Goal: Task Accomplishment & Management: Manage account settings

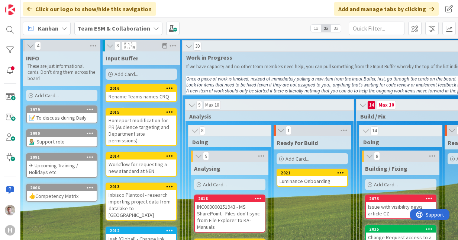
click at [50, 168] on div "✈ Upcoming Training / Holidays etc." at bounding box center [62, 168] width 70 height 16
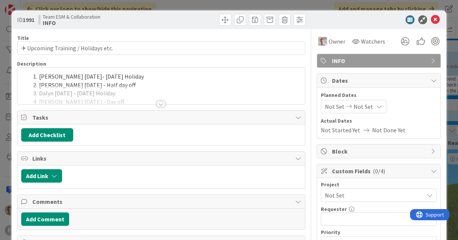
click at [159, 105] on div at bounding box center [161, 104] width 8 height 6
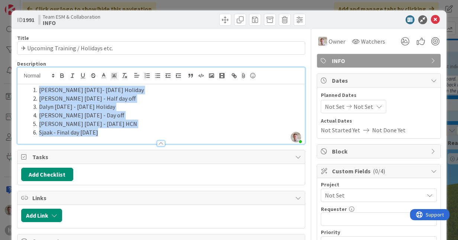
drag, startPoint x: 102, startPoint y: 133, endPoint x: 28, endPoint y: 89, distance: 85.2
click at [28, 90] on ol "Frank Oct 1- Oct 8th Holiday Robby Oct 10 - Half day off Dalyn Oct 17 - Nov 10 …" at bounding box center [161, 111] width 280 height 51
click at [157, 76] on line "button" at bounding box center [158, 76] width 3 height 0
click at [125, 96] on li "Robby Oct 10 - Half day off" at bounding box center [165, 98] width 271 height 9
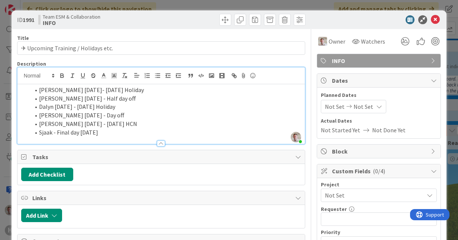
click at [39, 90] on li "Frank Oct 1- Oct 8th Holiday" at bounding box center [165, 90] width 271 height 9
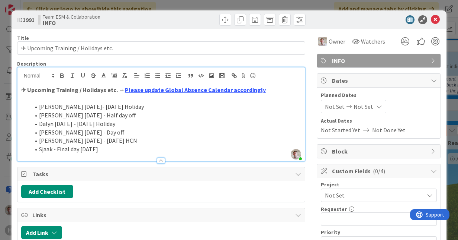
click at [21, 90] on strong "✈ Upcoming Training / Holidays etc. → Please update Global Absence Calendar acc…" at bounding box center [143, 89] width 245 height 7
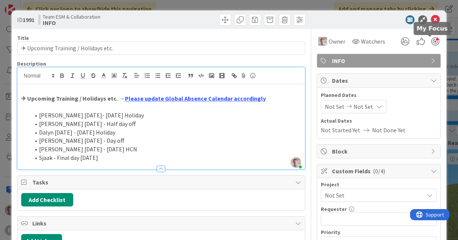
click at [431, 42] on div at bounding box center [435, 41] width 8 height 8
click at [431, 17] on icon at bounding box center [435, 19] width 9 height 9
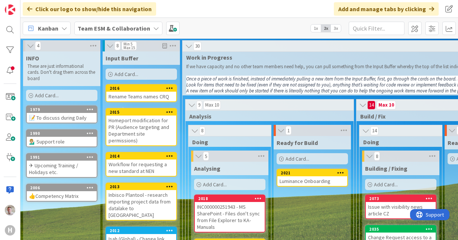
click at [53, 168] on div "✈ Upcoming Training / Holidays etc." at bounding box center [62, 168] width 70 height 16
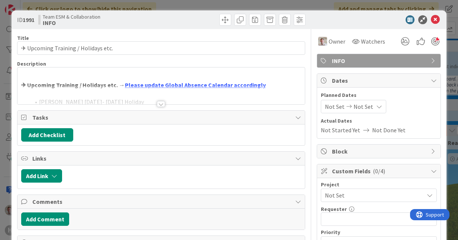
click at [161, 105] on div at bounding box center [161, 104] width 8 height 6
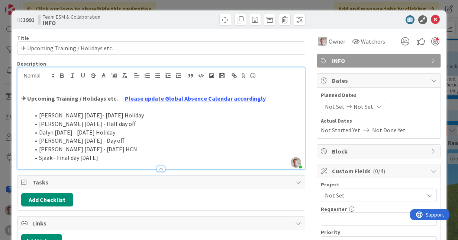
click at [112, 158] on li "Sjaak - Final day Nov 26" at bounding box center [165, 157] width 271 height 9
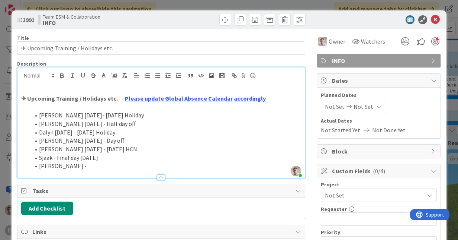
click at [77, 166] on li "Robby -" at bounding box center [165, 165] width 271 height 9
click at [70, 166] on li "Robby - 22 -" at bounding box center [165, 165] width 271 height 9
click at [95, 164] on li "Robby - 22 Dec -" at bounding box center [165, 165] width 271 height 9
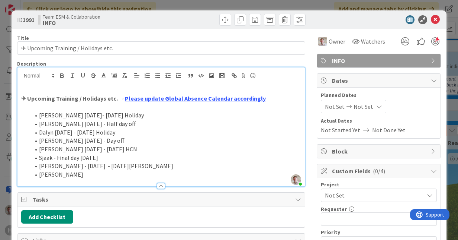
click at [52, 156] on li "Sjaak - Final day Nov 26" at bounding box center [165, 157] width 271 height 9
click at [58, 166] on li "Robby - 22 Dec - 4 Jan Holiday" at bounding box center [165, 165] width 271 height 9
click at [104, 167] on li "Robby 22 Dec - 4 Jan Holiday" at bounding box center [165, 165] width 271 height 9
click at [83, 175] on li "Robby" at bounding box center [165, 174] width 271 height 9
click at [92, 173] on li "Robby 24 - 27 Apr Days off" at bounding box center [165, 174] width 271 height 9
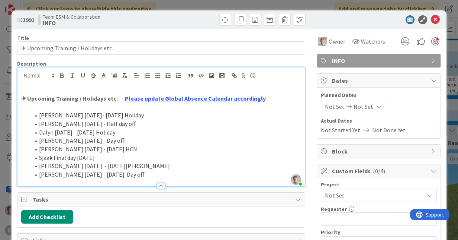
click at [84, 174] on li "Robby 24 - 27 Apr Day off" at bounding box center [165, 174] width 271 height 9
click at [63, 175] on li "Robby 24 - 27 Apr Day off" at bounding box center [165, 174] width 271 height 9
click at [121, 169] on ol "Frank Oct 1- Oct 8th Holiday Robby Oct 10 - Half day off Dalyn Oct 17 - Nov 10 …" at bounding box center [161, 145] width 280 height 68
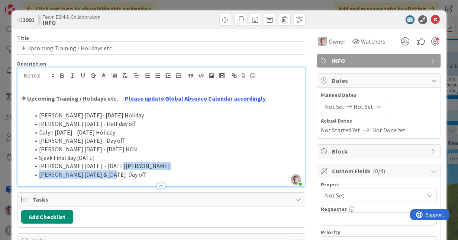
click at [86, 175] on li "Robby 24 & 27 Apr Day off" at bounding box center [165, 174] width 271 height 9
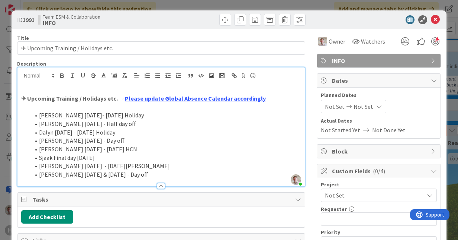
click at [123, 170] on li "Robby 24 & 27 Apr - Day off" at bounding box center [165, 174] width 271 height 9
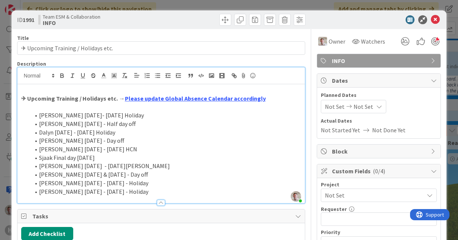
click at [113, 158] on li "Sjaak Final day Nov 26" at bounding box center [165, 157] width 271 height 9
click at [431, 19] on icon at bounding box center [435, 19] width 9 height 9
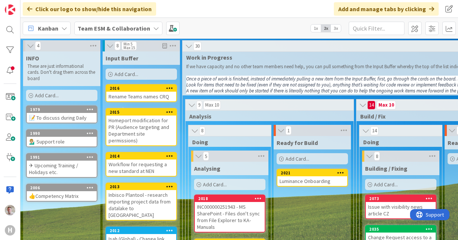
click at [48, 139] on div "💁🏼‍♂️ Support role" at bounding box center [62, 142] width 70 height 10
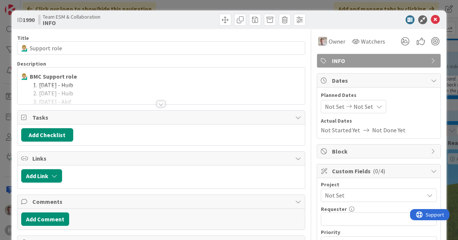
click at [164, 103] on div at bounding box center [161, 94] width 288 height 19
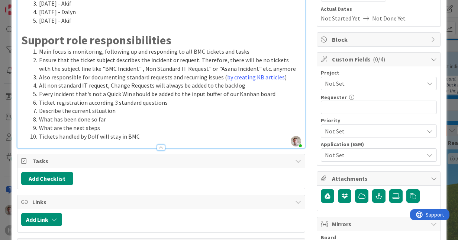
scroll to position [101, 0]
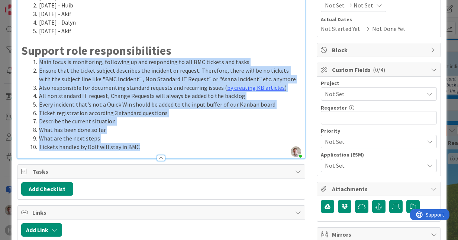
drag, startPoint x: 139, startPoint y: 144, endPoint x: 25, endPoint y: 60, distance: 141.7
click at [25, 60] on ol "Main focus is monitoring, following up and responding to all BMC tickets and ta…" at bounding box center [161, 104] width 280 height 93
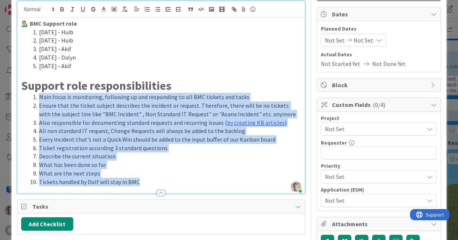
scroll to position [0, 0]
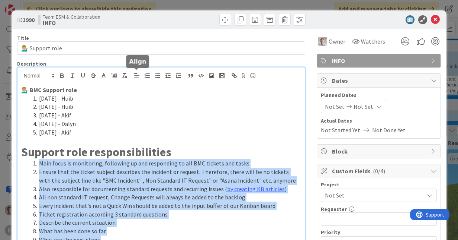
click at [134, 74] on icon at bounding box center [137, 75] width 7 height 7
click at [158, 76] on icon "button" at bounding box center [157, 75] width 7 height 7
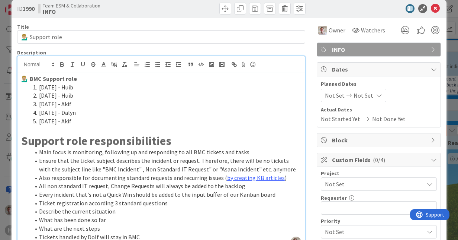
click at [158, 76] on p "💁🏼‍♂️ BMC Support role" at bounding box center [161, 78] width 280 height 9
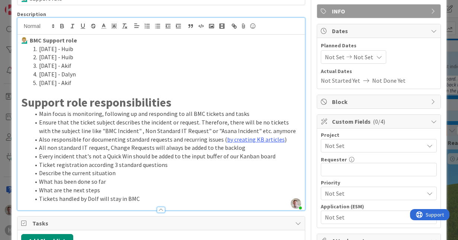
scroll to position [48, 0]
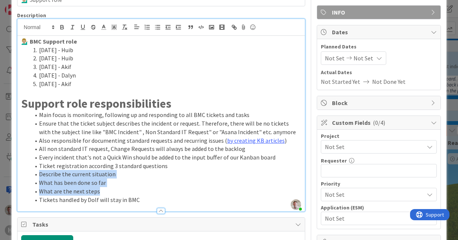
drag, startPoint x: 106, startPoint y: 189, endPoint x: 39, endPoint y: 173, distance: 68.3
click at [39, 173] on ol "Main focus is monitoring, following up and responding to all BMC tickets and ta…" at bounding box center [161, 156] width 280 height 93
click at [176, 28] on icon "button" at bounding box center [178, 27] width 7 height 7
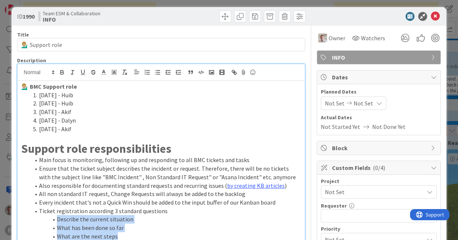
scroll to position [0, 0]
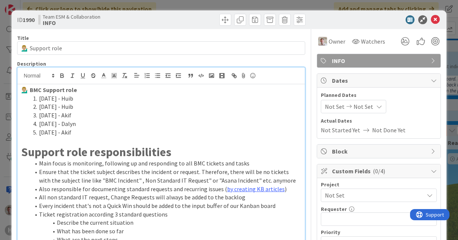
click at [166, 118] on li "Wednesday - Akif" at bounding box center [165, 115] width 271 height 9
click at [431, 19] on icon at bounding box center [435, 19] width 9 height 9
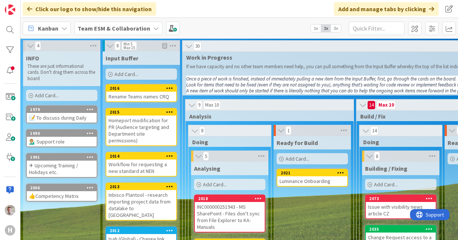
click at [199, 80] on em "Once a piece of work is finished, instead of immediately pulling a new item fro…" at bounding box center [432, 79] width 492 height 6
click at [194, 78] on em "Once a piece of work is finished, instead of immediately pulling a new item fro…" at bounding box center [432, 79] width 492 height 6
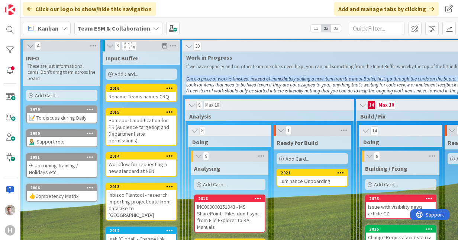
click at [194, 78] on em "Once a piece of work is finished, instead of immediately pulling a new item fro…" at bounding box center [432, 79] width 492 height 6
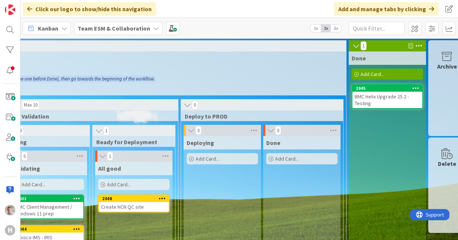
scroll to position [0, 524]
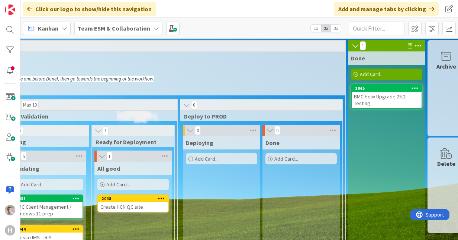
click at [142, 85] on p "Look for items that need to be fixed (even if they are not assigned to you), an…" at bounding box center [2, 85] width 680 height 6
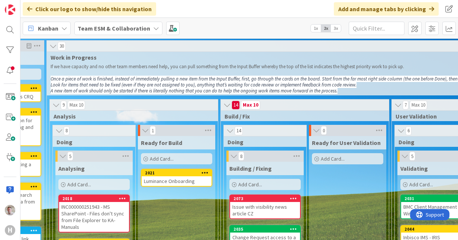
scroll to position [0, 131]
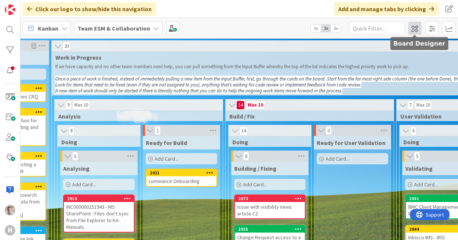
click at [420, 27] on span at bounding box center [414, 28] width 13 height 13
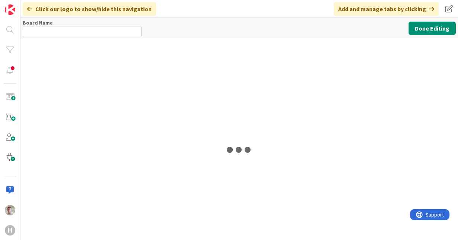
type input "Team ESM & Collaboration"
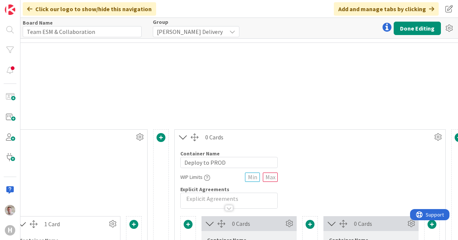
scroll to position [0, 1250]
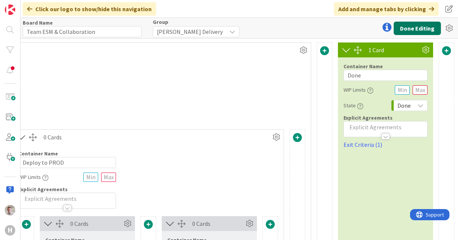
click at [413, 25] on button "Done Editing" at bounding box center [417, 28] width 47 height 13
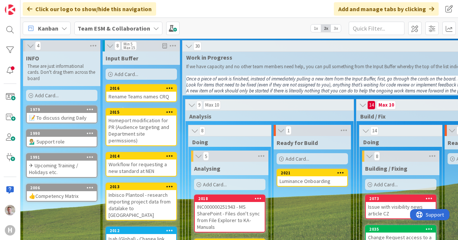
click at [71, 116] on div "📝 To discuss during Daily" at bounding box center [62, 118] width 70 height 10
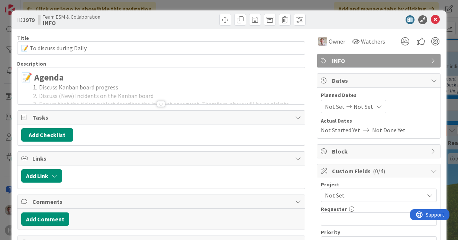
click at [112, 76] on h2 "📝 Agenda" at bounding box center [161, 77] width 280 height 11
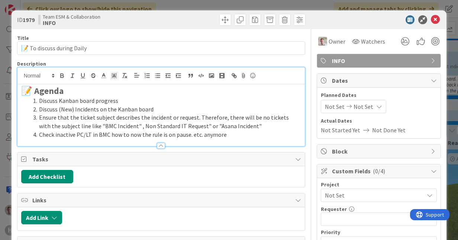
click at [157, 143] on div at bounding box center [161, 145] width 8 height 6
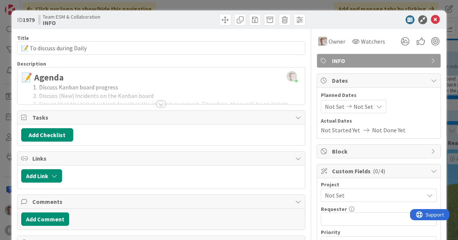
click at [157, 103] on div at bounding box center [161, 104] width 8 height 6
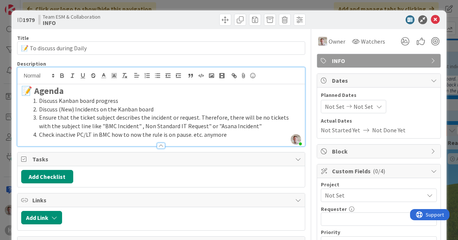
click at [231, 136] on li "Check inactive PC/LT in BMC how to now the rule is on pause. etc. anymore" at bounding box center [165, 134] width 271 height 9
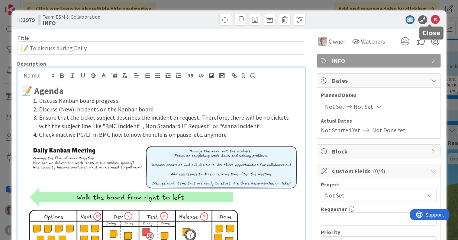
click at [431, 20] on icon at bounding box center [435, 19] width 9 height 9
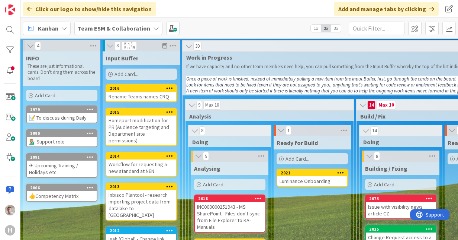
click at [47, 142] on div "💁🏼‍♂️ Support role" at bounding box center [62, 142] width 70 height 10
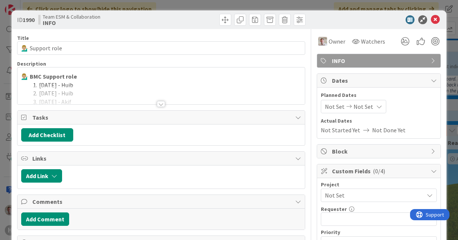
click at [157, 104] on div at bounding box center [161, 104] width 8 height 6
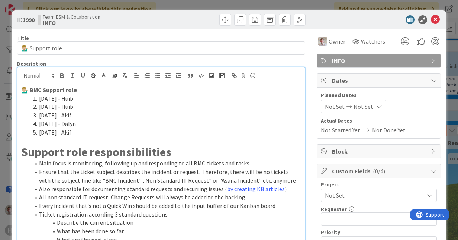
click at [32, 88] on strong "💁🏼‍♂️ BMC Support role" at bounding box center [49, 89] width 56 height 7
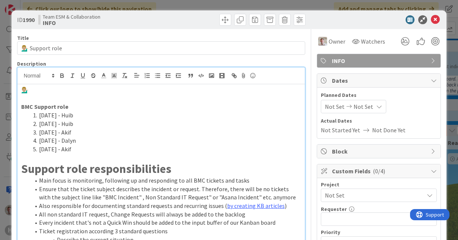
click at [31, 88] on p "💁🏼‍♂️" at bounding box center [161, 90] width 280 height 9
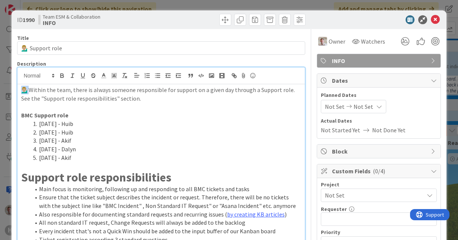
drag, startPoint x: 29, startPoint y: 89, endPoint x: 20, endPoint y: 91, distance: 9.5
click at [20, 91] on div "💁🏼‍♂️ Within the team, there is always someone responsible for support on a giv…" at bounding box center [161, 184] width 288 height 200
click at [22, 115] on strong "BMC Support role" at bounding box center [44, 114] width 47 height 7
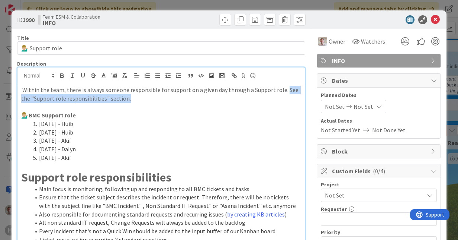
drag, startPoint x: 224, startPoint y: 99, endPoint x: 280, endPoint y: 90, distance: 57.2
click at [280, 90] on p "Within the team, there is always someone responsible for support on a given day…" at bounding box center [161, 94] width 280 height 17
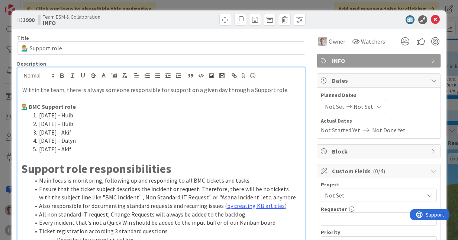
click at [126, 105] on p "💁🏼‍♂️BMC Support role" at bounding box center [161, 106] width 280 height 9
click at [244, 91] on p "Within the team, there is always someone responsible for support on a given day…" at bounding box center [161, 90] width 280 height 9
click at [102, 106] on p "💁🏼‍♂️BMC Support role" at bounding box center [161, 106] width 280 height 9
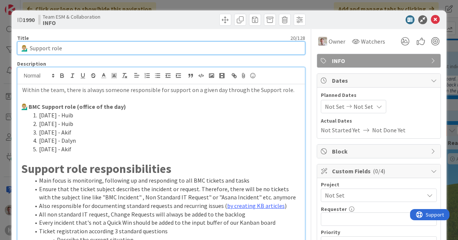
click at [77, 51] on input "💁🏼‍♂️ Support role" at bounding box center [161, 47] width 288 height 13
type input "💁🏼‍♂️ Support role (Officer of the day)"
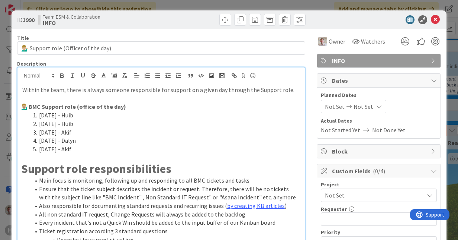
drag, startPoint x: 128, startPoint y: 135, endPoint x: 225, endPoint y: 104, distance: 101.6
click at [129, 136] on li "Thursday - Dalyn" at bounding box center [165, 140] width 271 height 9
click at [431, 20] on icon at bounding box center [435, 19] width 9 height 9
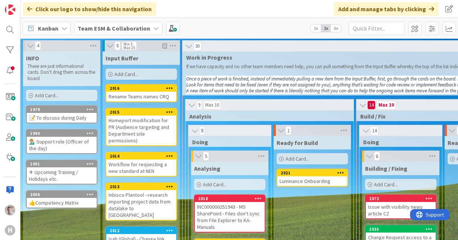
click at [113, 28] on b "Team ESM & Collaboration" at bounding box center [114, 28] width 73 height 7
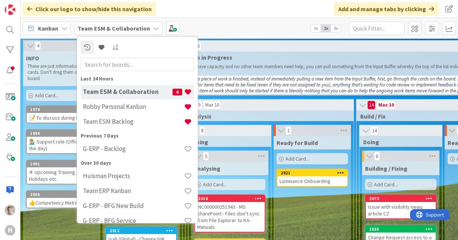
click at [59, 27] on div "Kanban" at bounding box center [47, 28] width 48 height 13
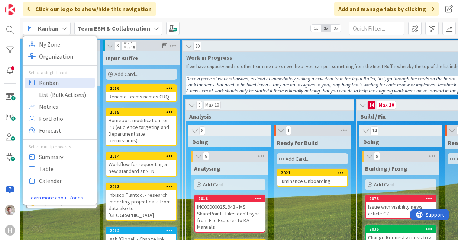
click at [250, 31] on div "Kanban My Zone Organization Select a single board Kanban List (Bulk Actions) Me…" at bounding box center [239, 28] width 438 height 20
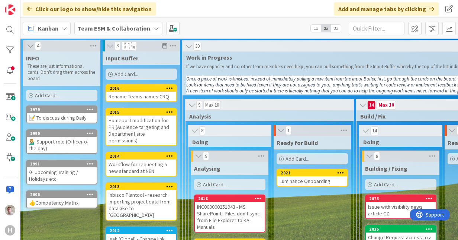
click at [54, 171] on div "✈ Upcoming Training / Holidays etc." at bounding box center [62, 175] width 70 height 16
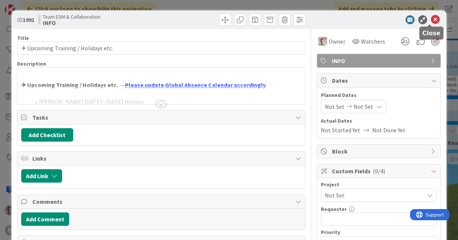
click at [434, 22] on icon at bounding box center [435, 19] width 9 height 9
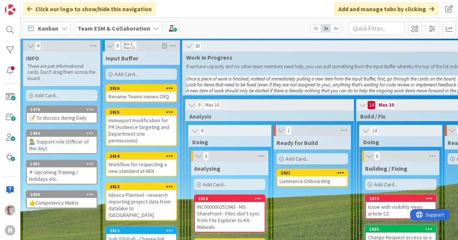
click at [42, 173] on div "✈ Upcoming Training / Holidays etc." at bounding box center [62, 175] width 70 height 16
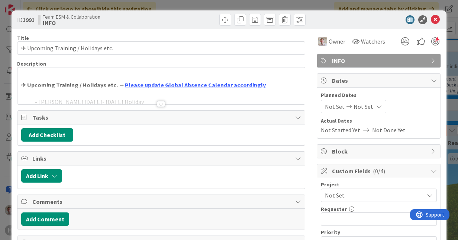
click at [161, 103] on div at bounding box center [161, 104] width 8 height 6
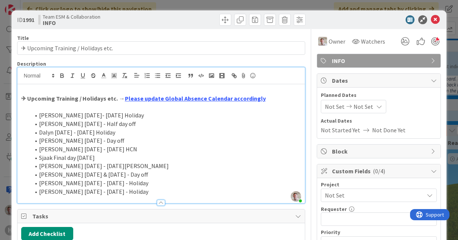
click at [113, 174] on li "Robby 24 & 27 Apr - Day off" at bounding box center [165, 174] width 271 height 9
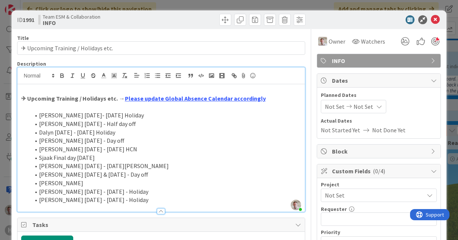
click at [69, 184] on li "Robby" at bounding box center [165, 183] width 271 height 9
click at [65, 174] on li "Robby 24 & 27 Apr - Day off" at bounding box center [165, 174] width 271 height 9
click at [171, 99] on link "Please update Global Absence Calendar accordingly" at bounding box center [195, 97] width 141 height 7
click at [199, 111] on link "https://huismancloud.sharepoint.com/teams/IT/Lists/Absence%20Calendar/Calendar.…" at bounding box center [173, 113] width 51 height 10
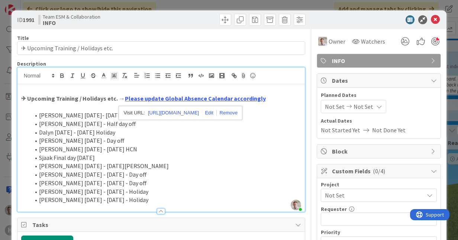
click at [98, 141] on li "Robby Oct 23 - Day off" at bounding box center [165, 140] width 271 height 9
drag, startPoint x: 98, startPoint y: 148, endPoint x: 39, endPoint y: 145, distance: 58.9
click at [39, 145] on li "Robby 15 - 23 Nov HCN" at bounding box center [165, 149] width 271 height 9
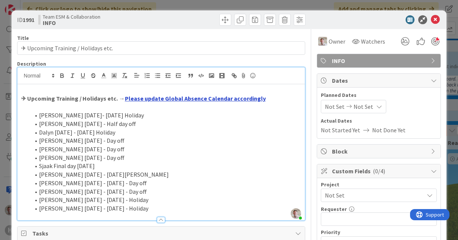
click at [210, 99] on link "Please update Global Absence Calendar accordingly" at bounding box center [195, 97] width 141 height 7
click at [199, 110] on link "https://huismancloud.sharepoint.com/teams/IT/Lists/Absence%20Calendar/Calendar.…" at bounding box center [173, 113] width 51 height 10
